Goal: Transaction & Acquisition: Book appointment/travel/reservation

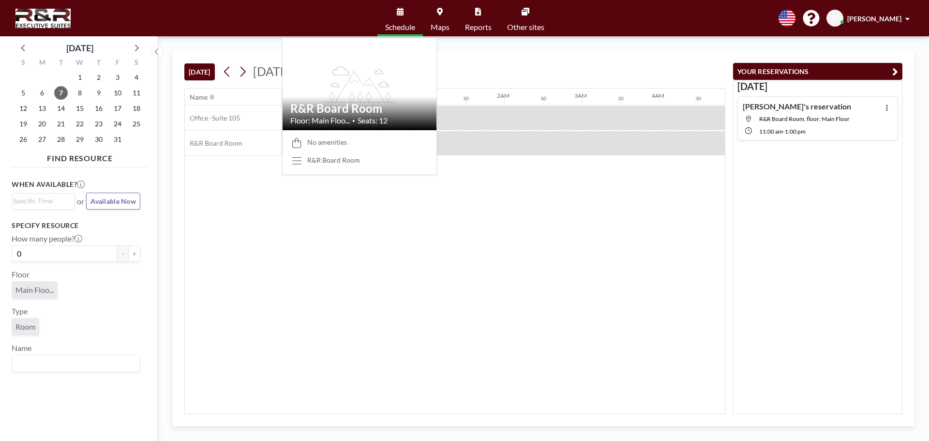
scroll to position [0, 967]
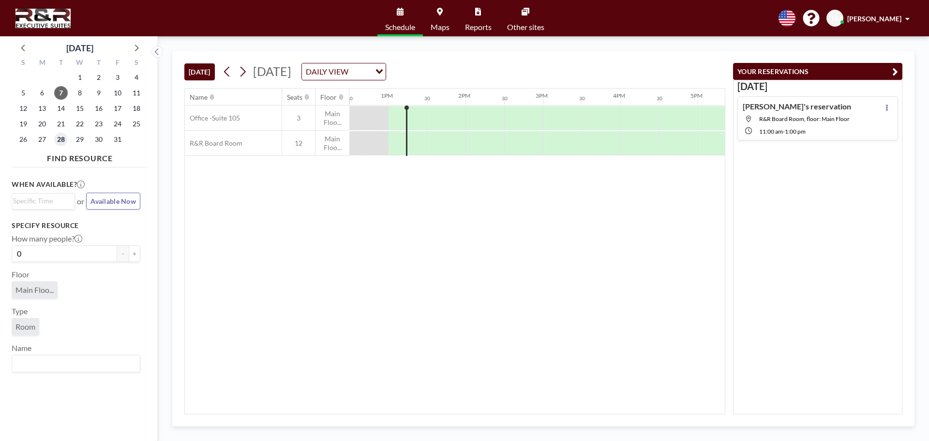
click at [62, 136] on span "28" at bounding box center [61, 140] width 14 height 14
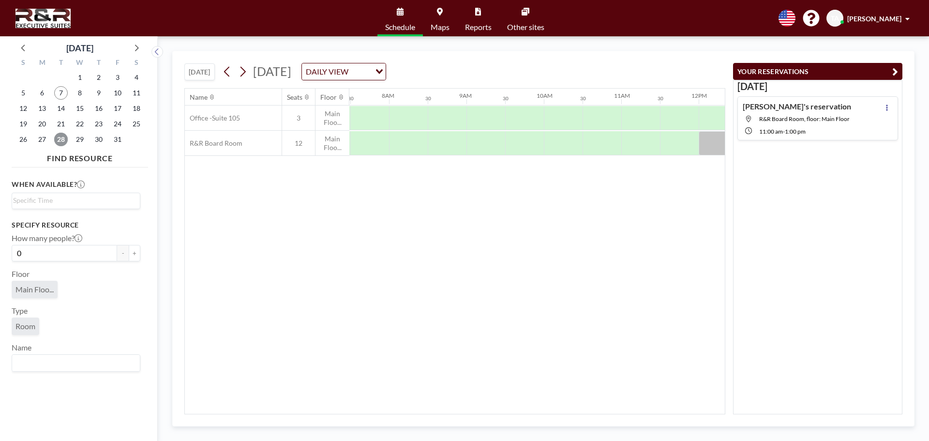
scroll to position [0, 580]
click at [710, 113] on div at bounding box center [717, 118] width 39 height 24
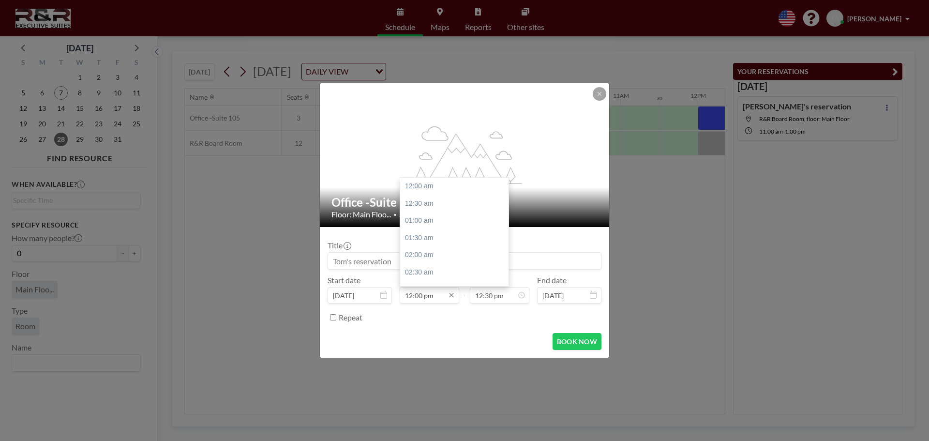
scroll to position [413, 0]
click at [436, 298] on input "12:00 pm" at bounding box center [430, 295] width 60 height 16
click at [431, 254] on div "02:00 pm" at bounding box center [456, 255] width 113 height 17
type input "02:00 pm"
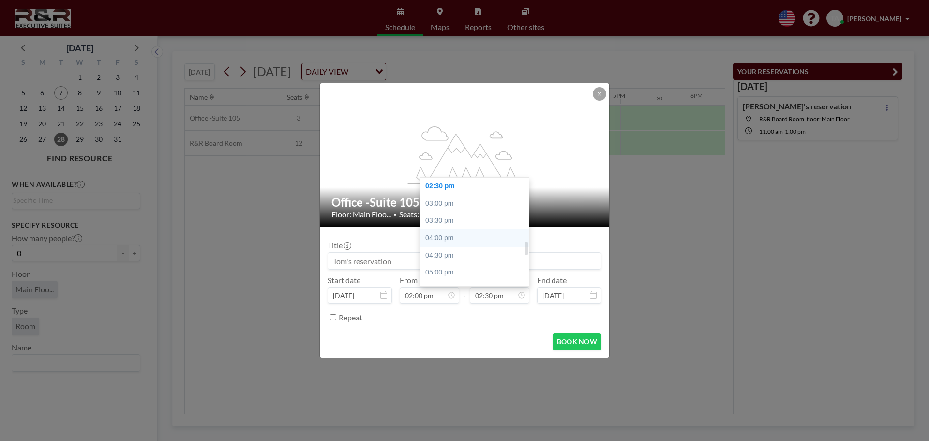
click at [465, 236] on div "04:00 pm" at bounding box center [476, 237] width 113 height 17
type input "04:00 pm"
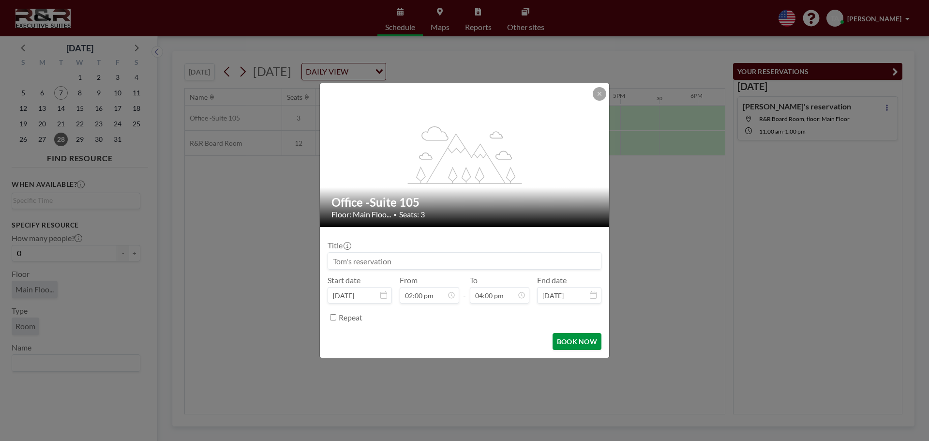
click at [585, 341] on button "BOOK NOW" at bounding box center [576, 341] width 49 height 17
